Goal: Transaction & Acquisition: Purchase product/service

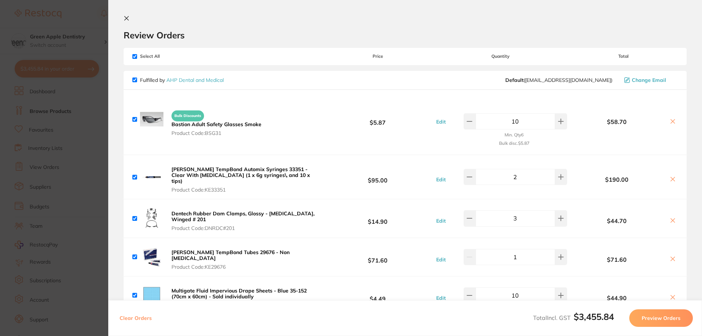
click at [209, 82] on link "AHP Dental and Medical" at bounding box center [194, 80] width 57 height 7
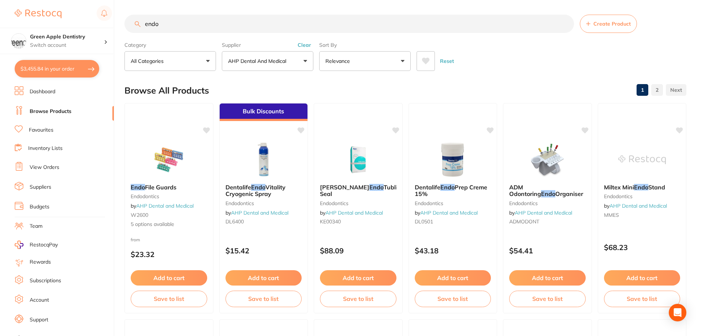
click at [233, 30] on input "endo" at bounding box center [348, 24] width 449 height 18
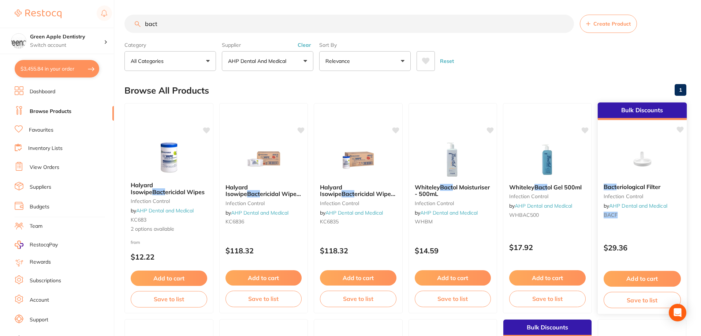
type input "bact"
click at [653, 278] on button "Add to cart" at bounding box center [641, 279] width 77 height 16
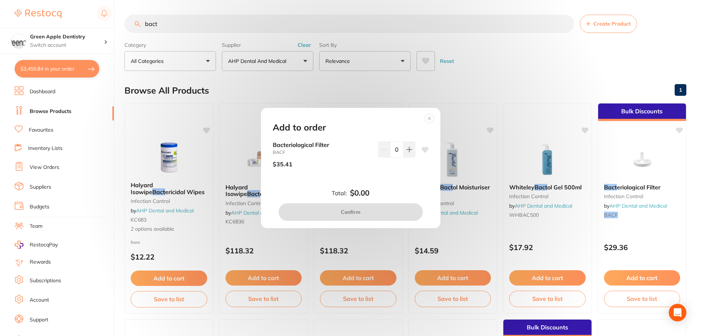
click at [414, 153] on div "Bacteriological Filter BACF $35.41 0" at bounding box center [351, 158] width 156 height 32
click at [410, 153] on button at bounding box center [409, 150] width 12 height 16
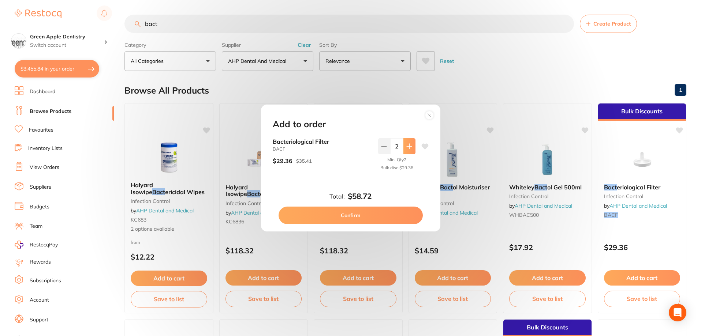
click at [410, 153] on button at bounding box center [409, 146] width 12 height 16
click at [384, 149] on icon at bounding box center [384, 146] width 6 height 6
type input "2"
click at [379, 210] on button "Confirm" at bounding box center [350, 216] width 144 height 18
checkbox input "false"
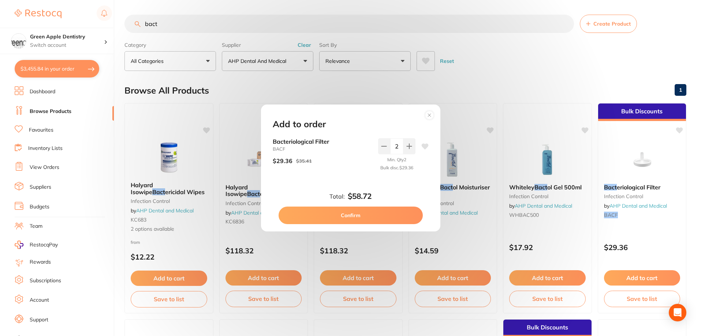
checkbox input "false"
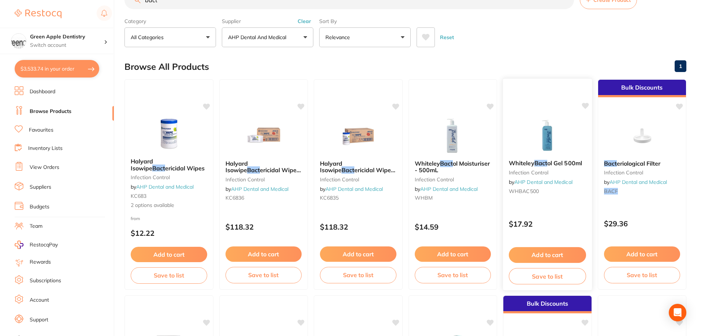
scroll to position [73, 0]
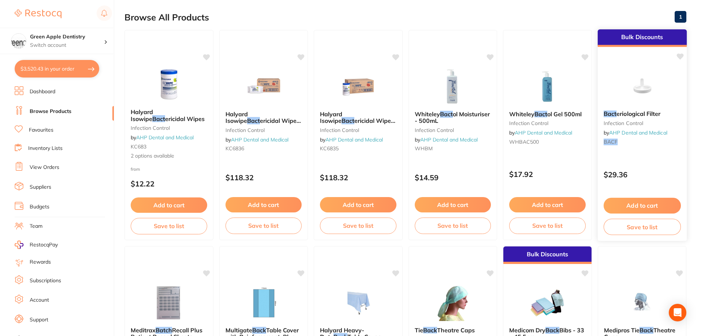
click at [647, 225] on button "Save to list" at bounding box center [641, 227] width 77 height 16
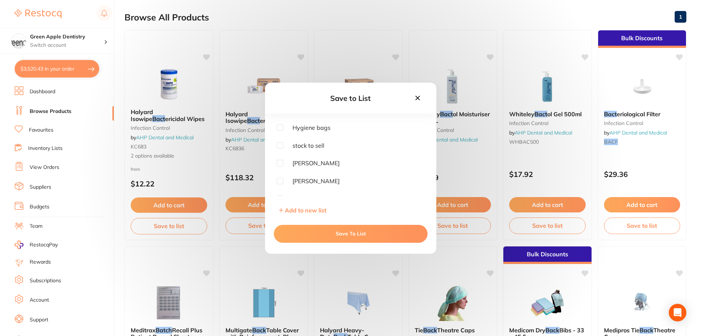
scroll to position [183, 0]
click at [415, 99] on icon at bounding box center [417, 98] width 8 height 8
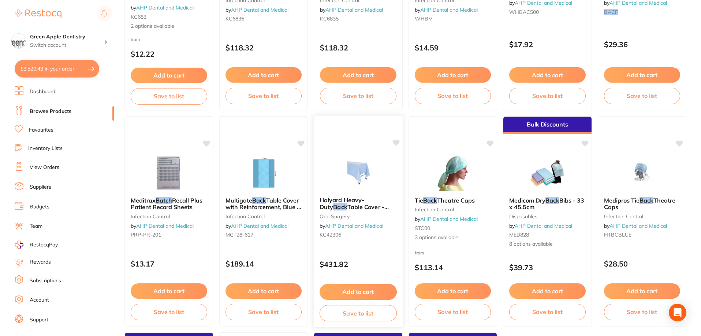
scroll to position [219, 0]
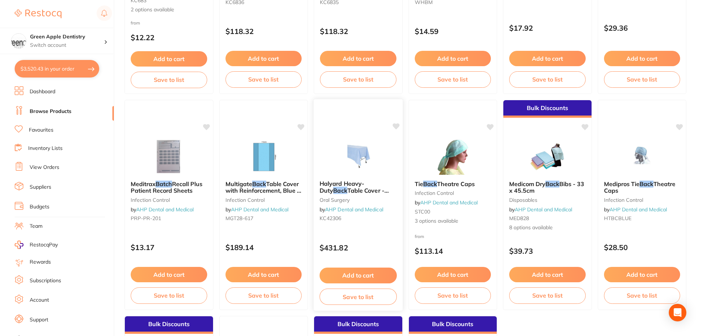
click at [363, 154] on img at bounding box center [358, 156] width 48 height 37
click at [378, 146] on img at bounding box center [358, 156] width 48 height 37
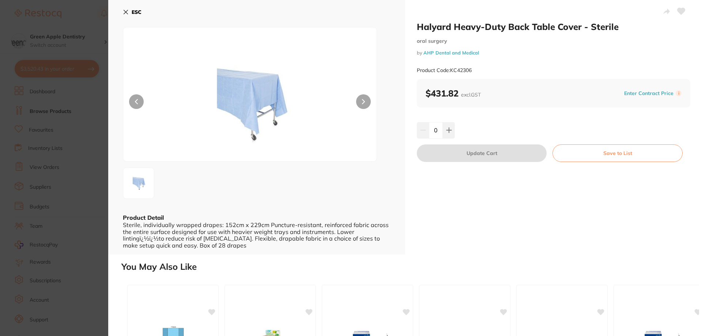
click at [130, 11] on button "ESC" at bounding box center [132, 12] width 19 height 12
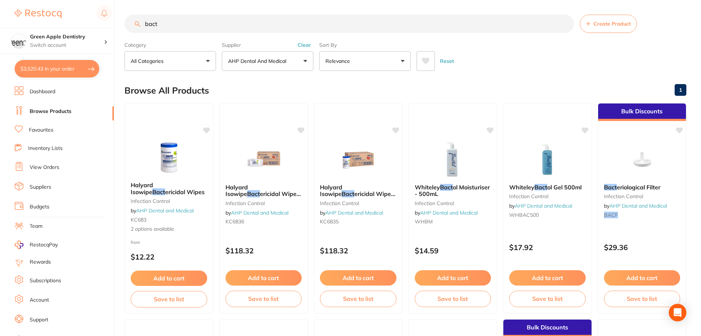
click at [280, 26] on input "bact" at bounding box center [348, 24] width 449 height 18
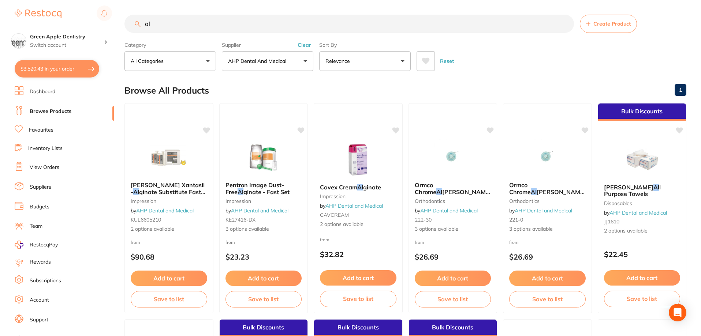
type input "a"
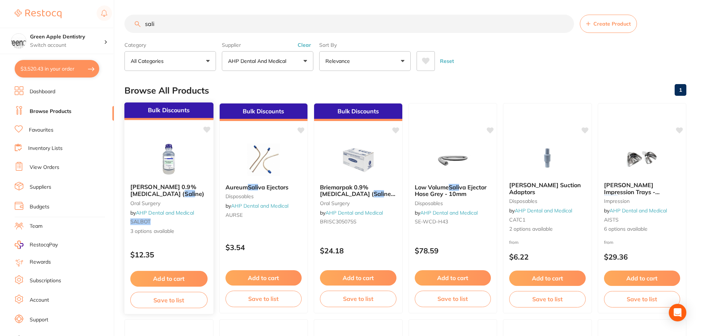
type input "sali"
click at [173, 170] on img at bounding box center [169, 159] width 48 height 37
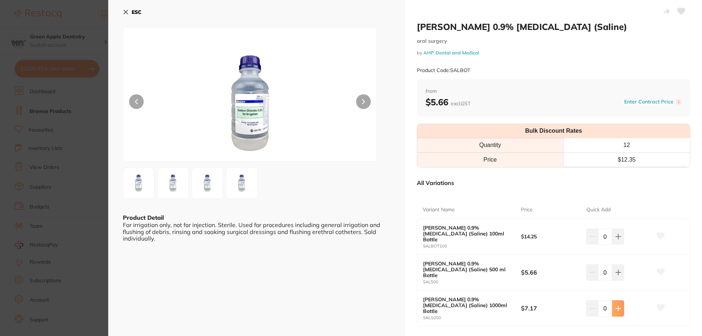
click at [617, 306] on icon at bounding box center [618, 308] width 5 height 5
type input "3"
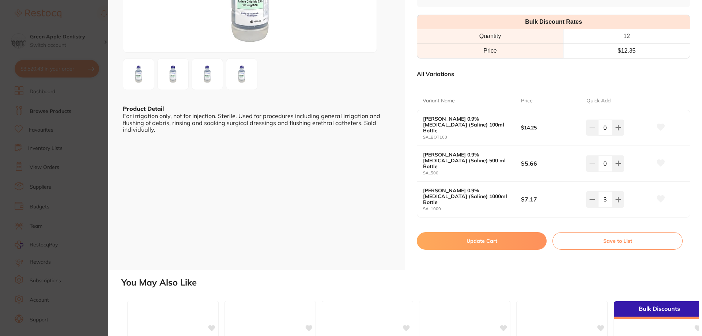
scroll to position [110, 0]
click at [529, 232] on button "Update Cart" at bounding box center [482, 241] width 130 height 18
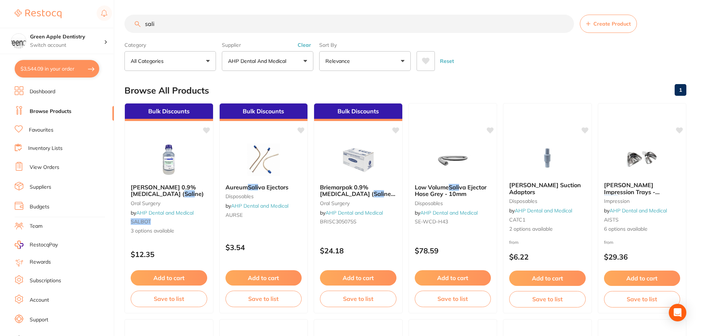
click at [61, 63] on button "$3,544.09 in your order" at bounding box center [57, 69] width 85 height 18
checkbox input "true"
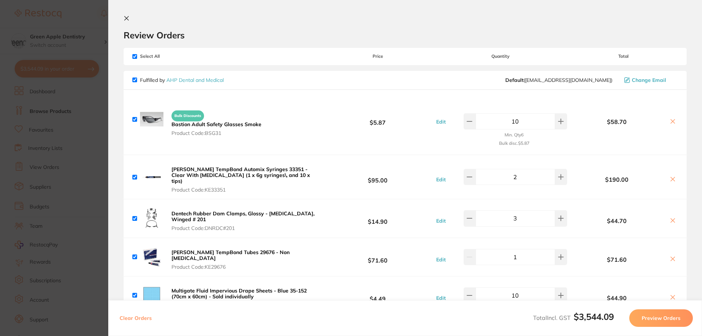
click at [128, 18] on icon at bounding box center [127, 18] width 6 height 6
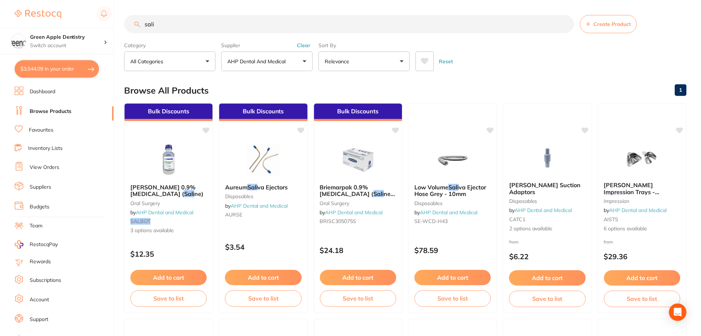
scroll to position [2, 0]
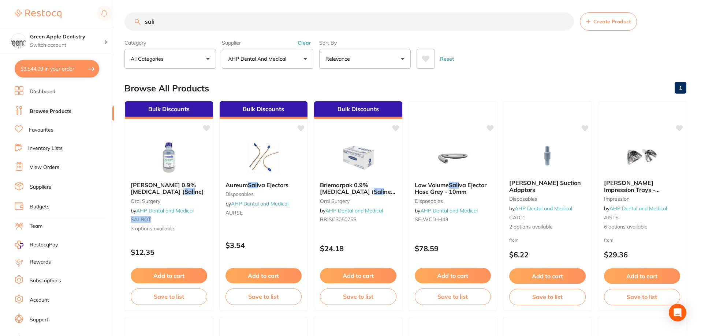
click at [45, 150] on link "Inventory Lists" at bounding box center [45, 148] width 34 height 7
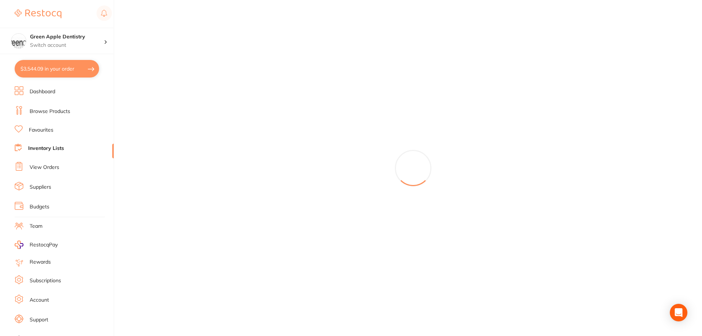
click at [46, 169] on link "View Orders" at bounding box center [45, 167] width 30 height 7
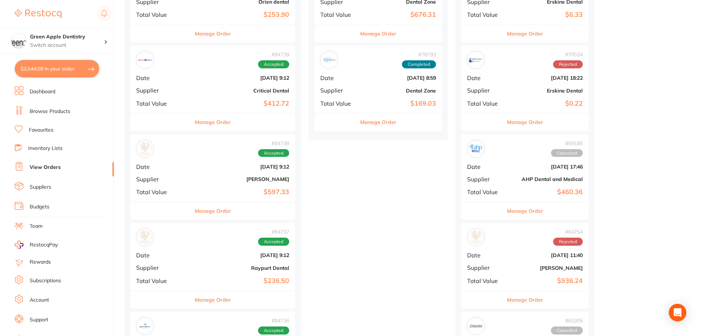
scroll to position [146, 0]
click at [200, 207] on button "Manage Order" at bounding box center [213, 211] width 36 height 18
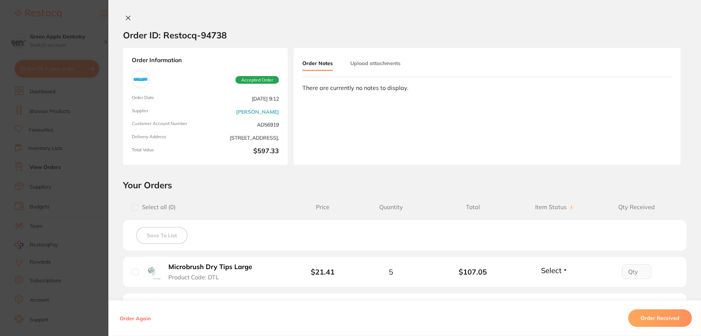
click at [128, 17] on icon at bounding box center [128, 18] width 6 height 6
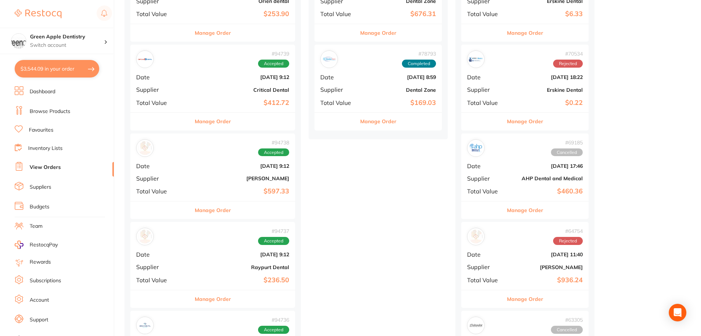
click at [58, 70] on button "$3,544.09 in your order" at bounding box center [57, 69] width 85 height 18
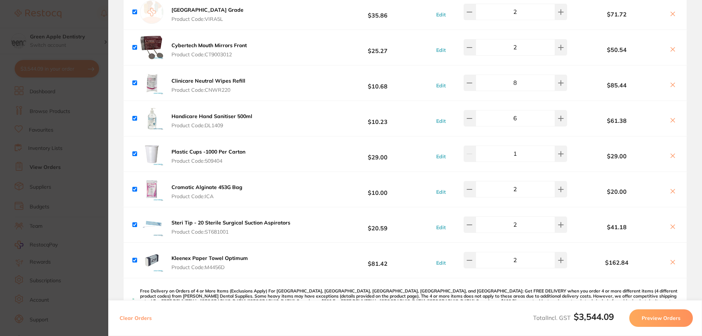
scroll to position [1463, 0]
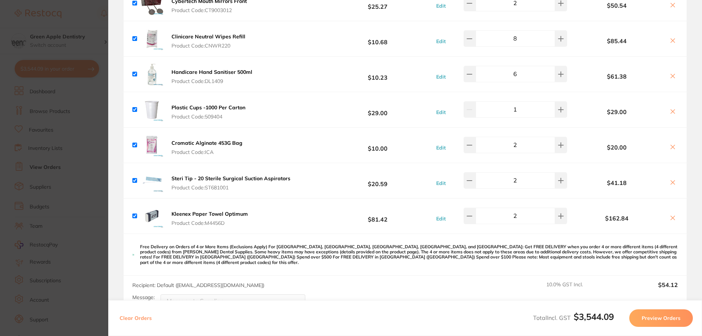
click at [671, 145] on icon at bounding box center [673, 147] width 4 height 4
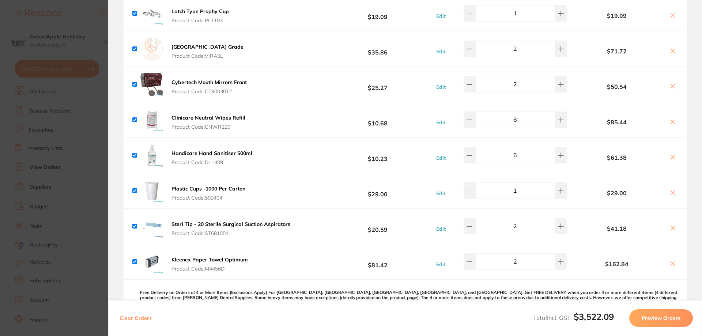
scroll to position [1354, 0]
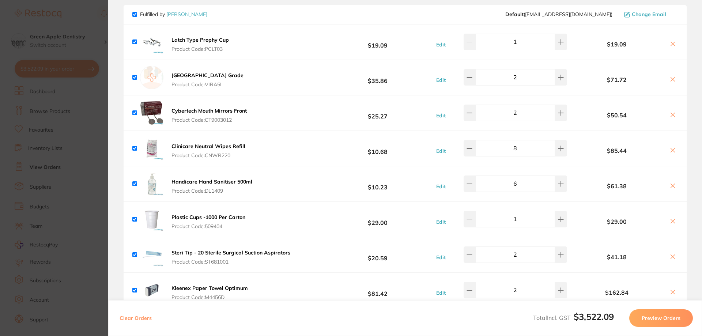
checkbox input "true"
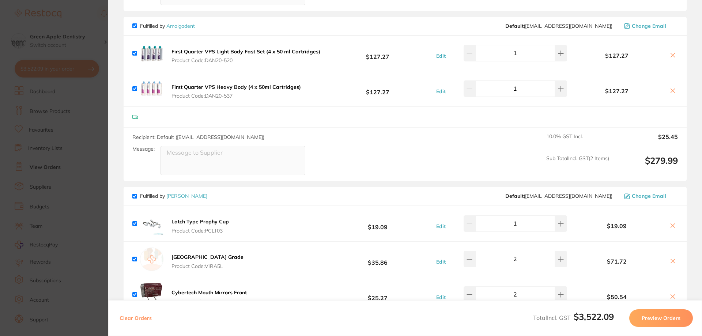
scroll to position [1171, 0]
click at [101, 127] on section "Update RRP Set your pre negotiated price for this item. Item Agreed RRP (excl. …" at bounding box center [351, 168] width 702 height 336
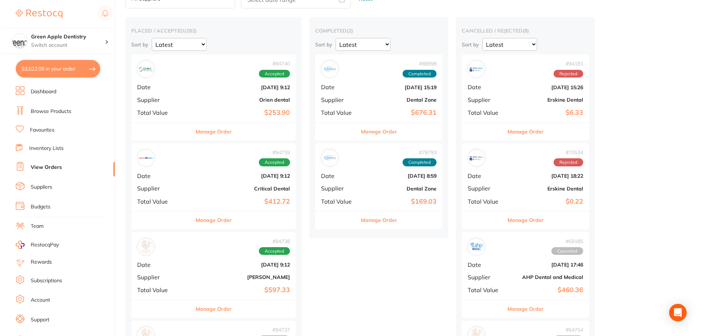
scroll to position [0, 0]
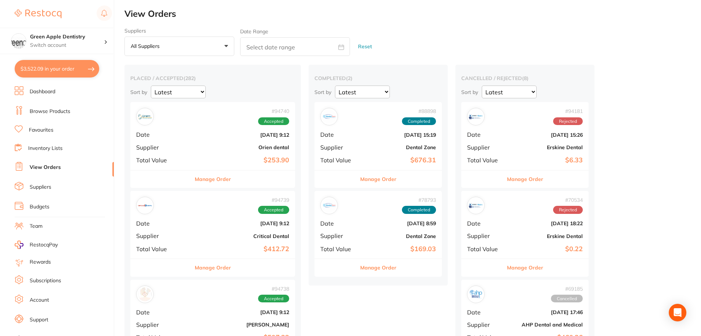
click at [62, 68] on button "$3,522.09 in your order" at bounding box center [57, 69] width 85 height 18
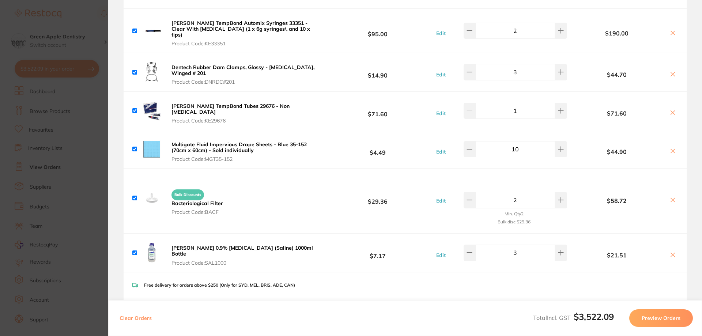
scroll to position [183, 0]
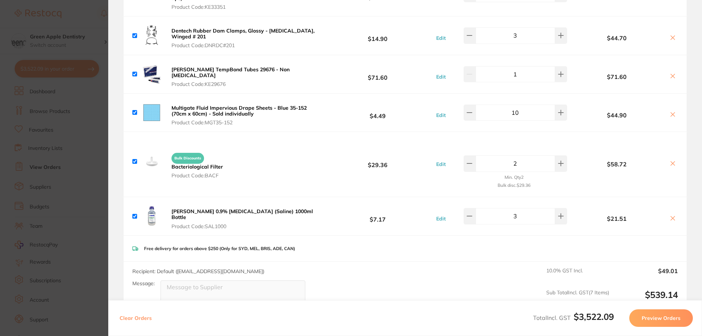
click at [56, 102] on section "Update RRP Set your pre negotiated price for this item. Item Agreed RRP (excl. …" at bounding box center [351, 168] width 702 height 336
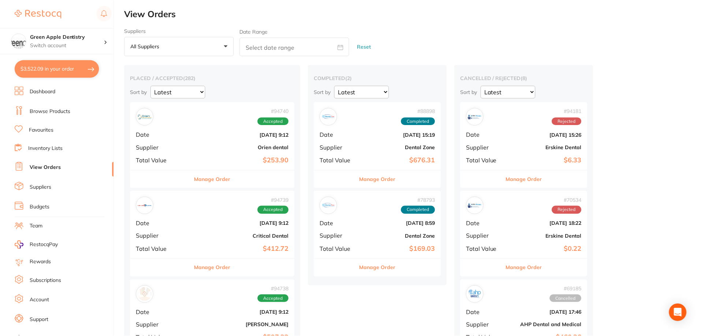
scroll to position [1, 0]
